Goal: Task Accomplishment & Management: Use online tool/utility

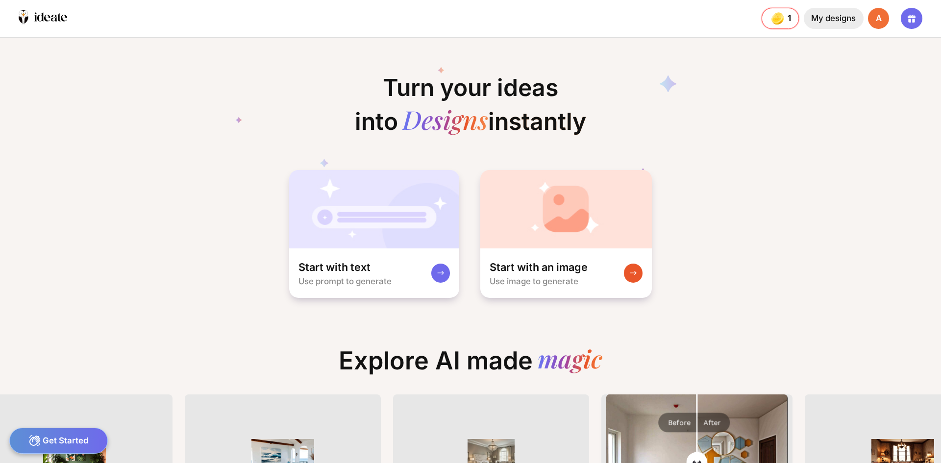
click at [824, 14] on div "My designs" at bounding box center [834, 18] width 60 height 21
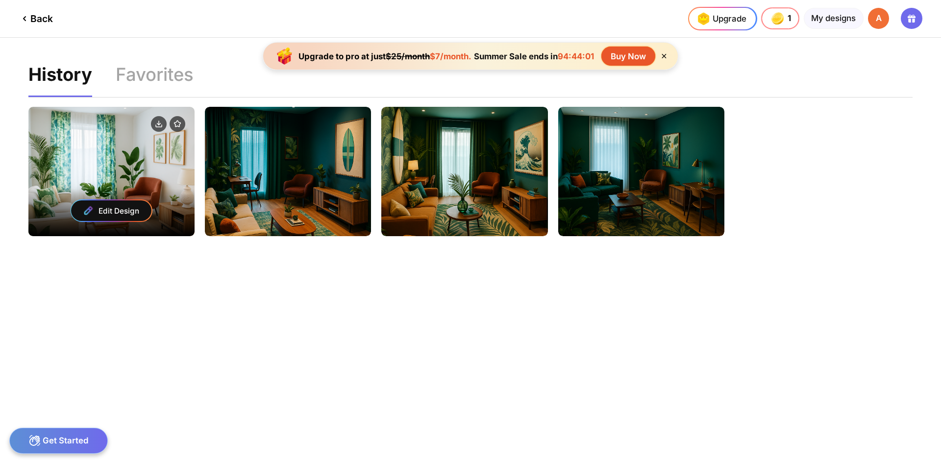
click at [102, 185] on div "Edit Design" at bounding box center [111, 171] width 166 height 129
click at [95, 211] on div "Edit Design" at bounding box center [111, 211] width 80 height 21
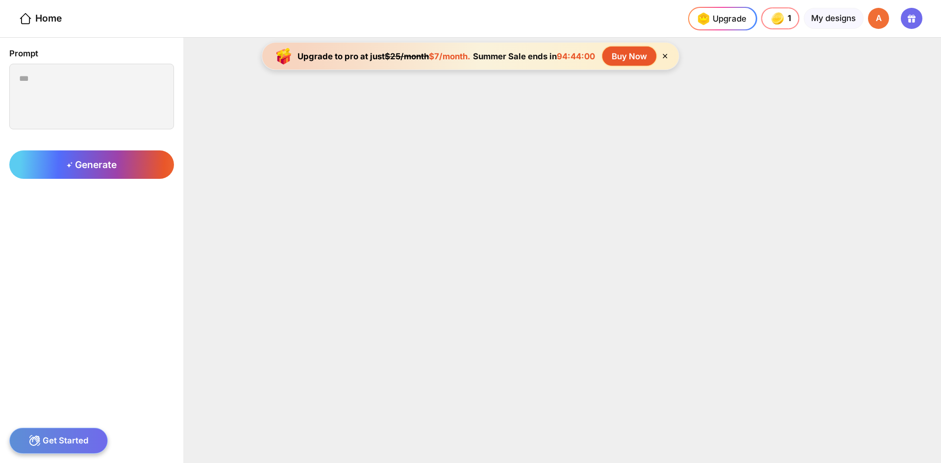
type textarea "**********"
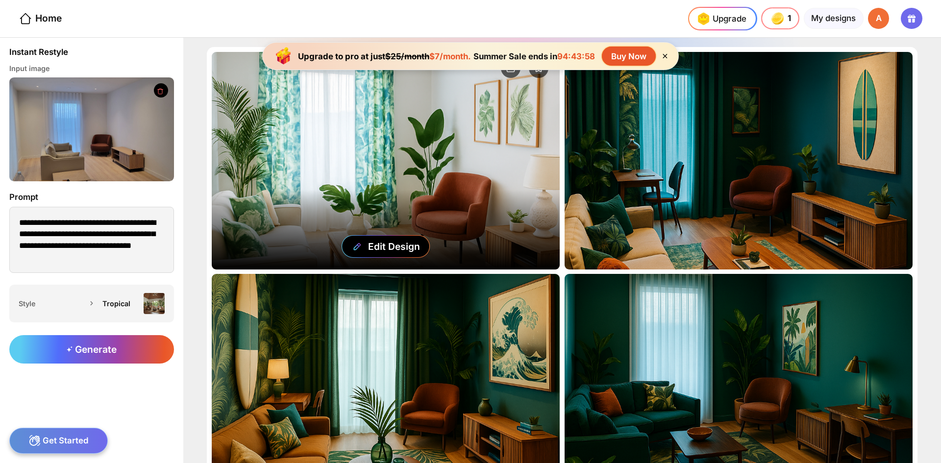
click at [458, 220] on div "Edit Design" at bounding box center [386, 161] width 348 height 218
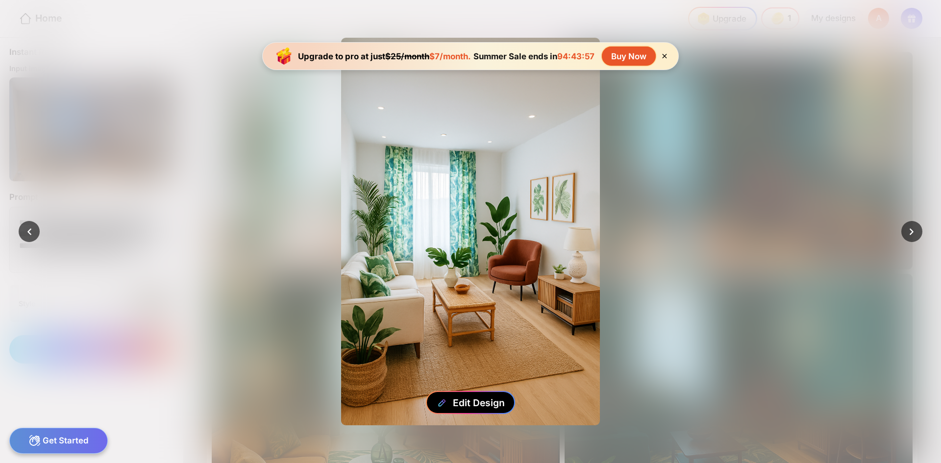
click at [465, 402] on div "Edit Design" at bounding box center [479, 403] width 52 height 12
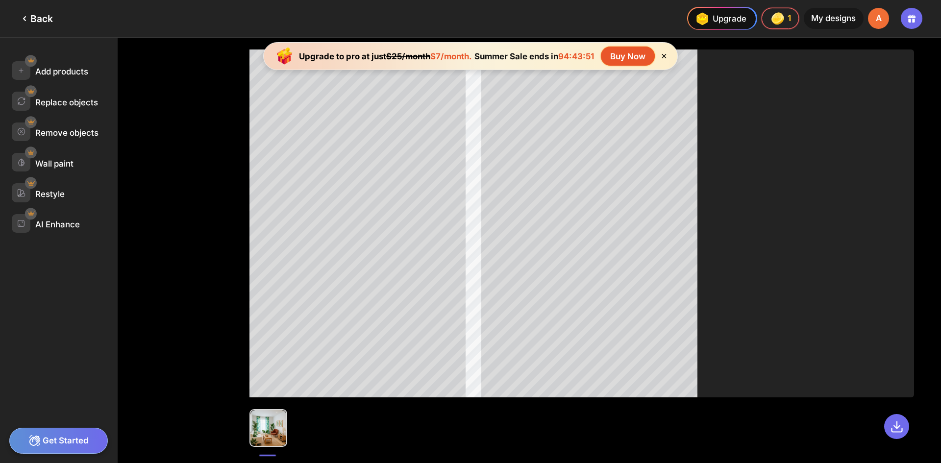
click at [667, 55] on icon at bounding box center [664, 56] width 8 height 8
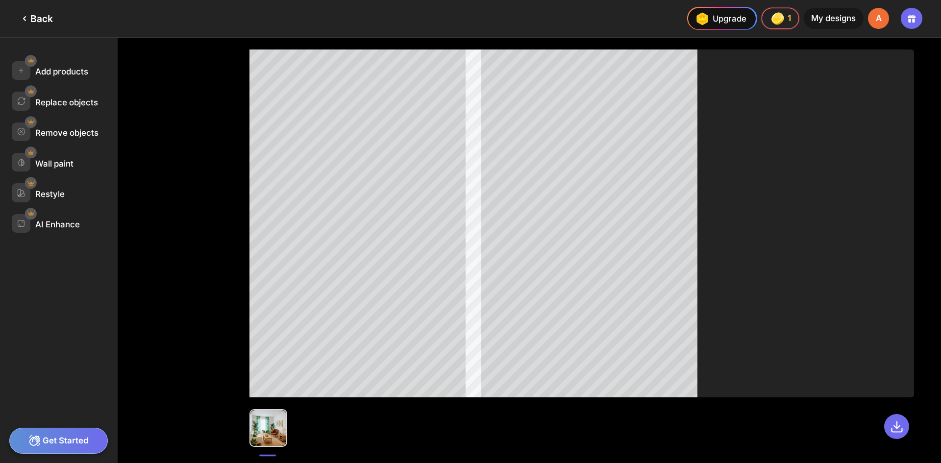
click at [57, 114] on div "Add products Replace objects Remove objects Wall paint Restyle AI Enhance" at bounding box center [59, 251] width 118 height 426
click at [57, 107] on div "Replace objects" at bounding box center [66, 103] width 63 height 10
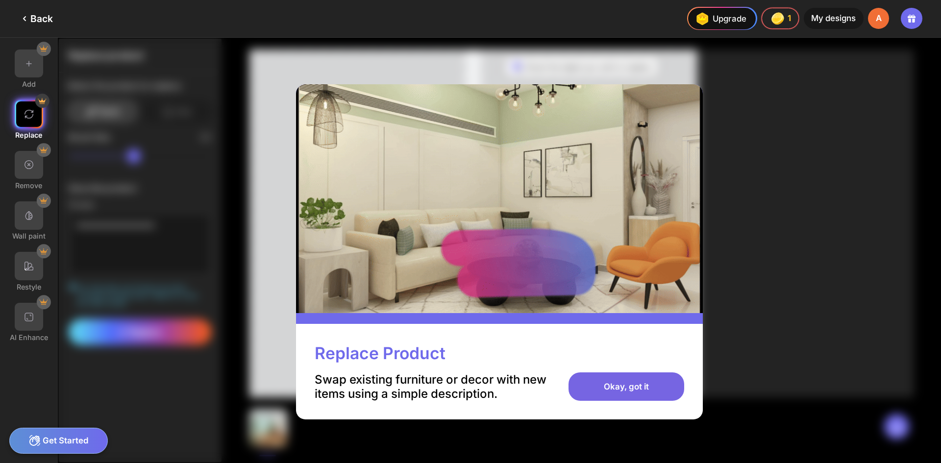
click at [620, 390] on div "Okay, got it" at bounding box center [626, 387] width 115 height 28
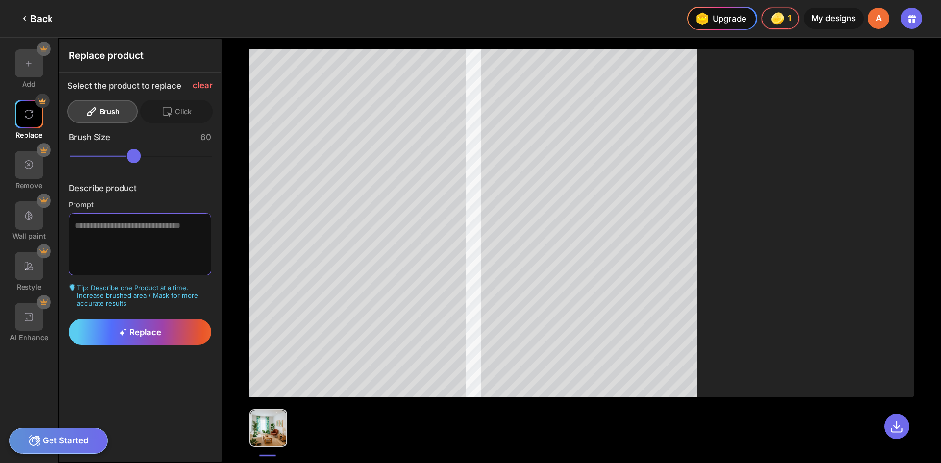
click at [132, 242] on textarea at bounding box center [140, 244] width 143 height 62
click at [164, 111] on icon at bounding box center [167, 112] width 12 height 12
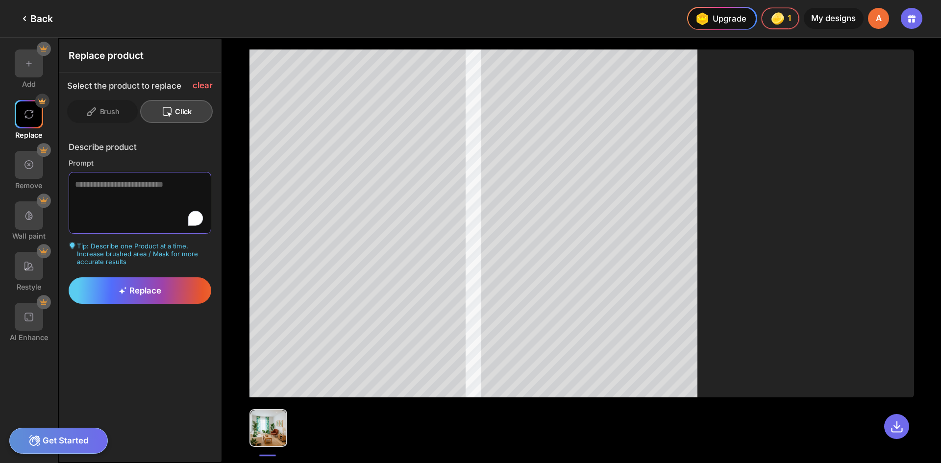
click at [104, 196] on textarea "To enrich screen reader interactions, please activate Accessibility in Grammarl…" at bounding box center [140, 203] width 143 height 62
click at [104, 302] on div "Replace" at bounding box center [140, 290] width 143 height 26
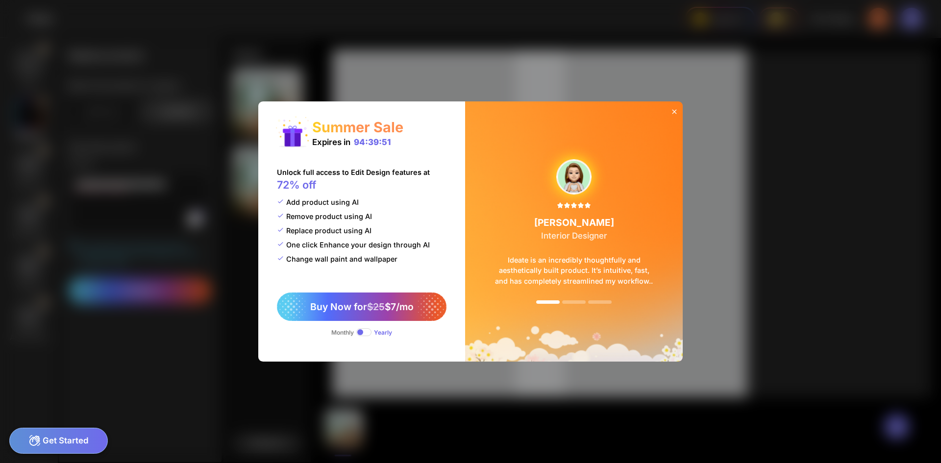
click at [674, 112] on icon at bounding box center [674, 111] width 4 height 4
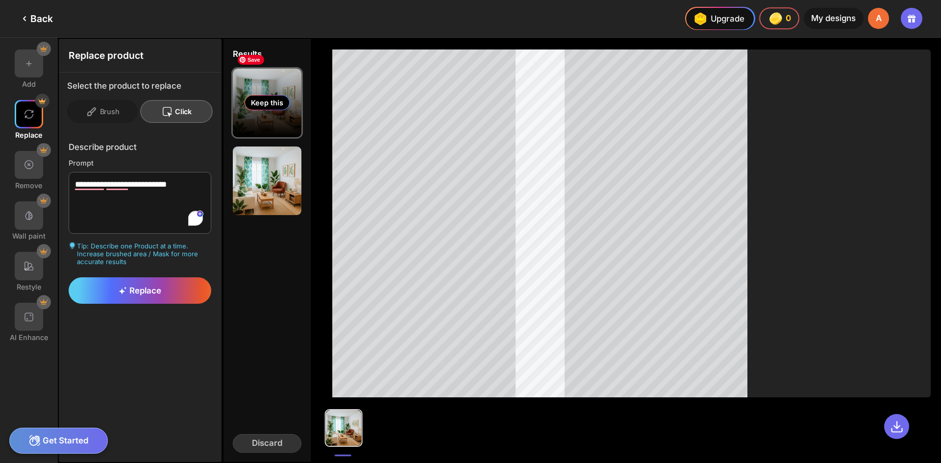
click at [264, 108] on div "Keep this" at bounding box center [267, 102] width 45 height 15
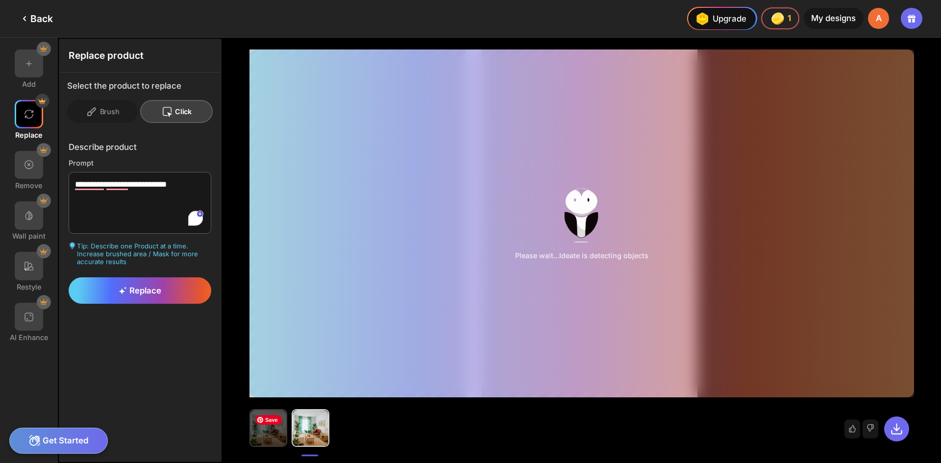
click at [275, 432] on img at bounding box center [269, 428] width 36 height 36
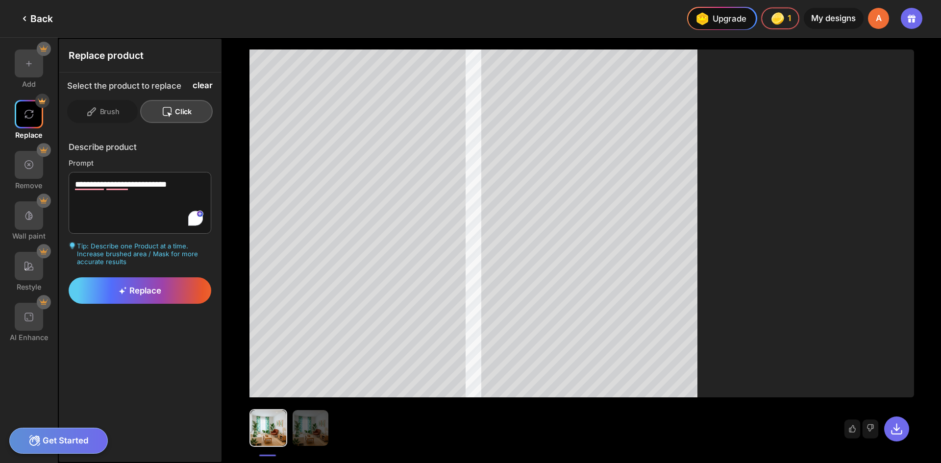
click at [202, 86] on div "clear" at bounding box center [203, 85] width 20 height 9
click at [113, 190] on textarea "**********" at bounding box center [140, 203] width 143 height 62
type textarea "**********"
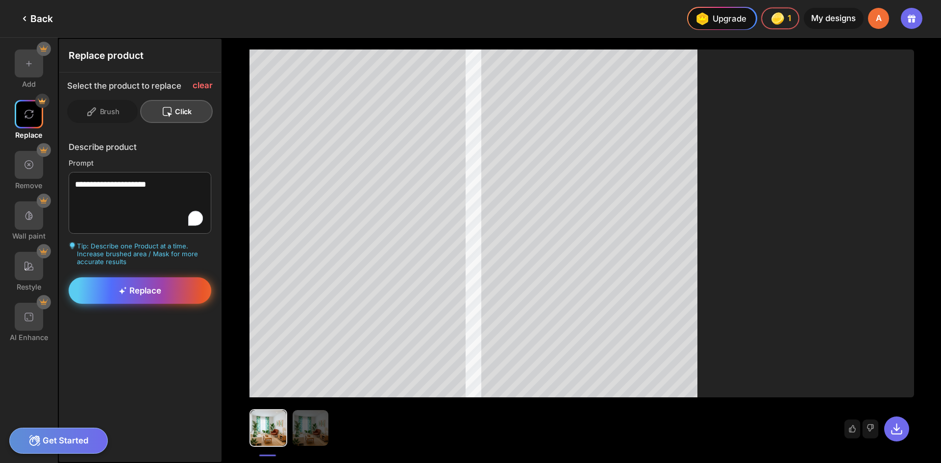
click at [141, 282] on div "Replace" at bounding box center [140, 290] width 143 height 26
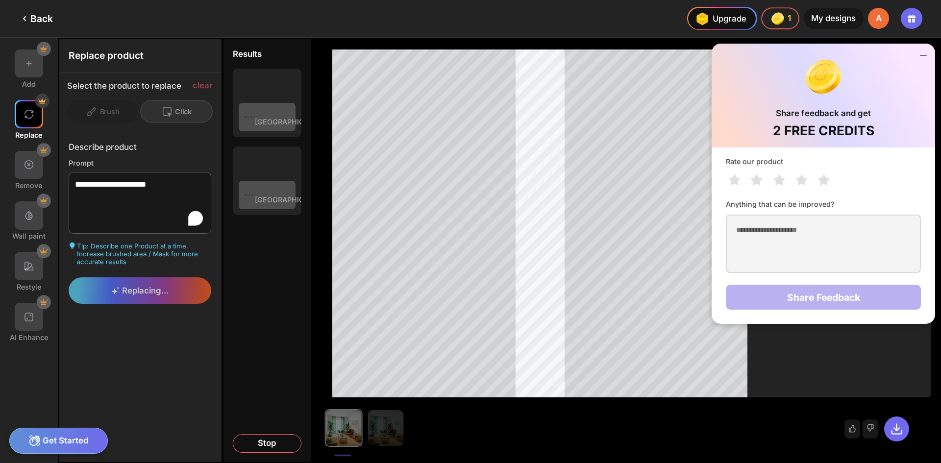
click at [925, 59] on icon at bounding box center [924, 56] width 12 height 12
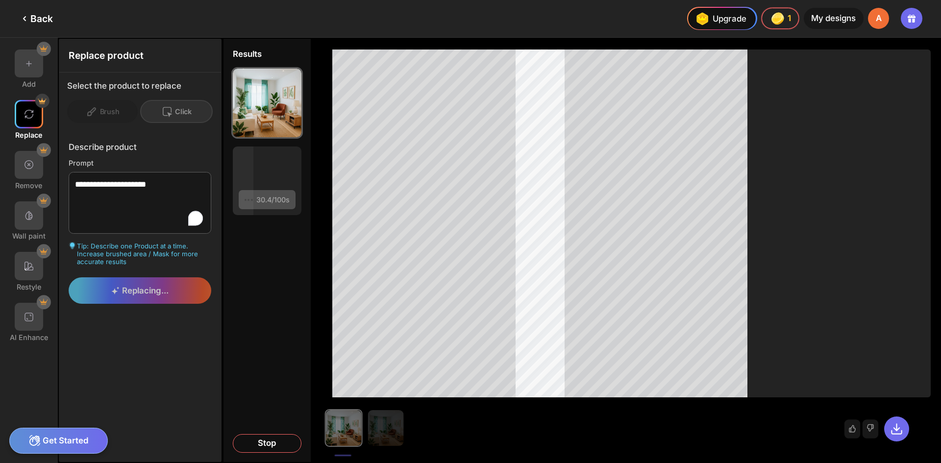
click at [47, 433] on div "Get Started" at bounding box center [58, 441] width 99 height 26
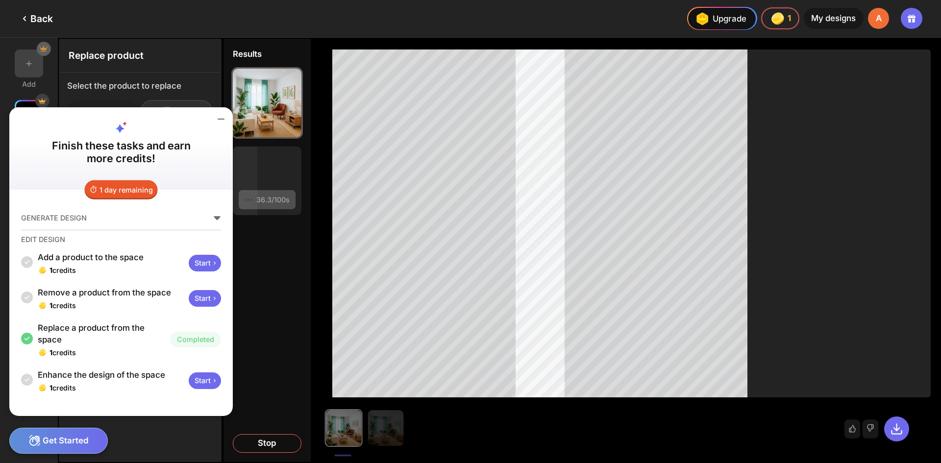
click at [260, 299] on div "Results 36.3/100s Keep this 36.3/100s Keep this Stop" at bounding box center [267, 251] width 89 height 426
click at [220, 118] on icon at bounding box center [221, 119] width 12 height 12
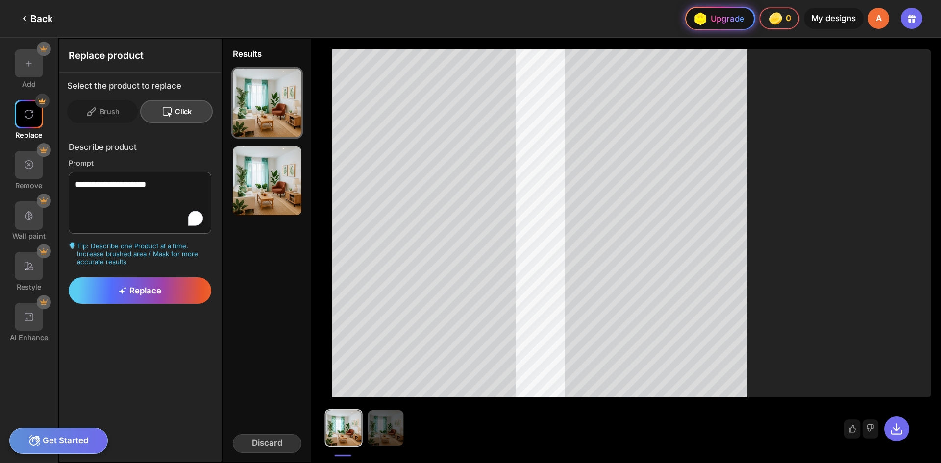
click at [744, 18] on div "Upgrade" at bounding box center [720, 19] width 68 height 22
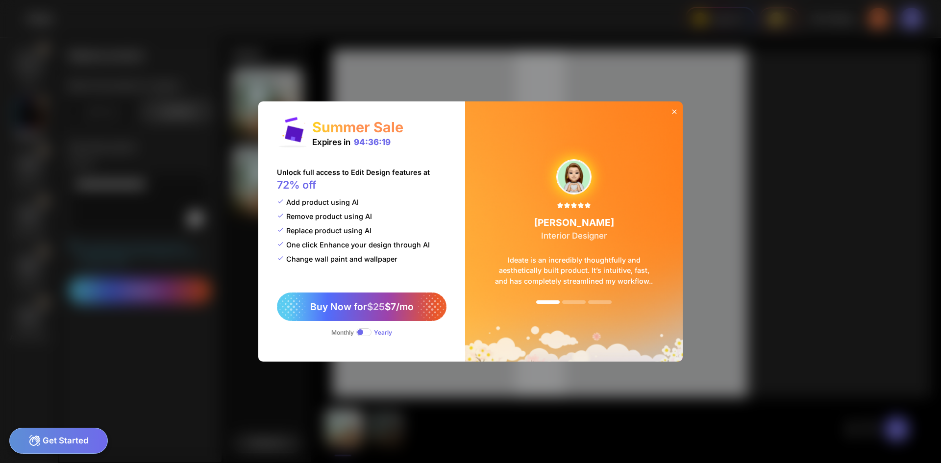
click at [362, 329] on span at bounding box center [363, 332] width 15 height 8
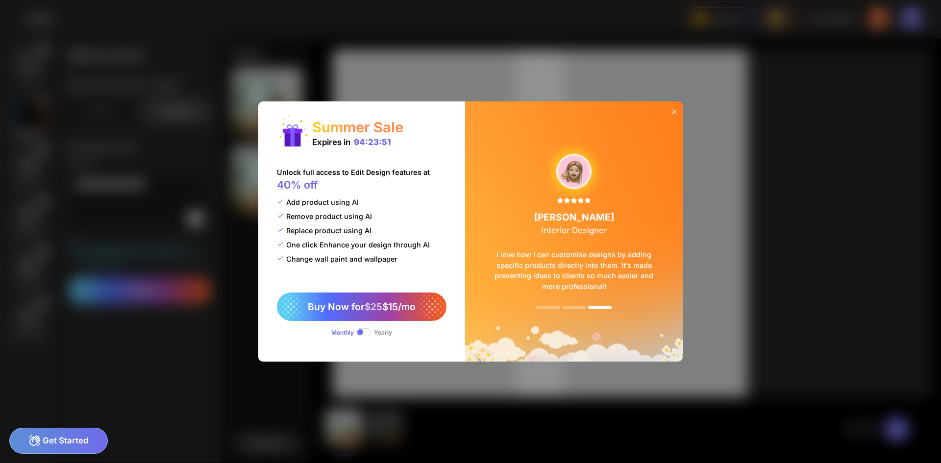
click at [676, 113] on icon at bounding box center [675, 112] width 8 height 8
